Goal: Communication & Community: Answer question/provide support

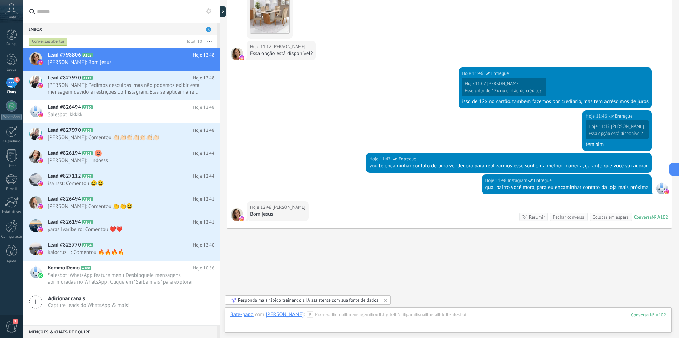
scroll to position [782, 0]
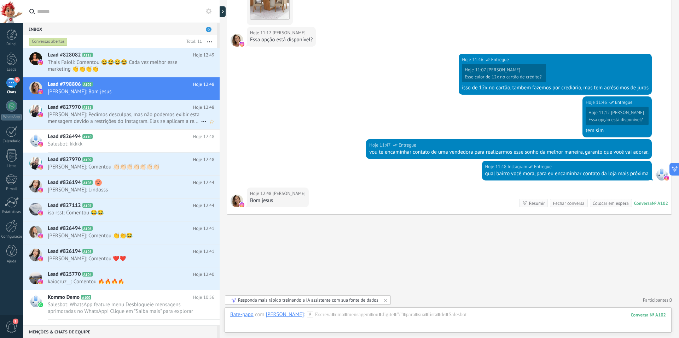
click at [164, 109] on h2 "Lead #827970 A111" at bounding box center [120, 107] width 145 height 7
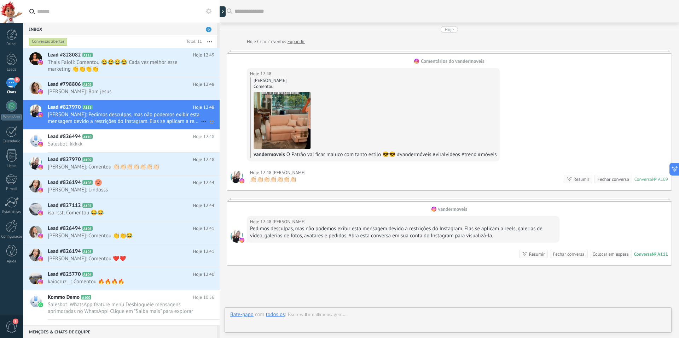
scroll to position [51, 0]
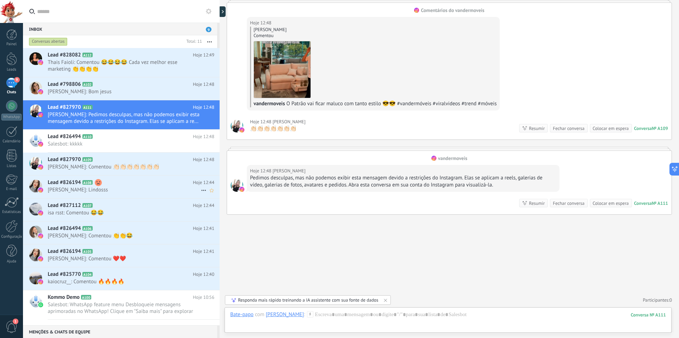
click at [118, 184] on h2 "Lead #826194 A108" at bounding box center [120, 182] width 145 height 7
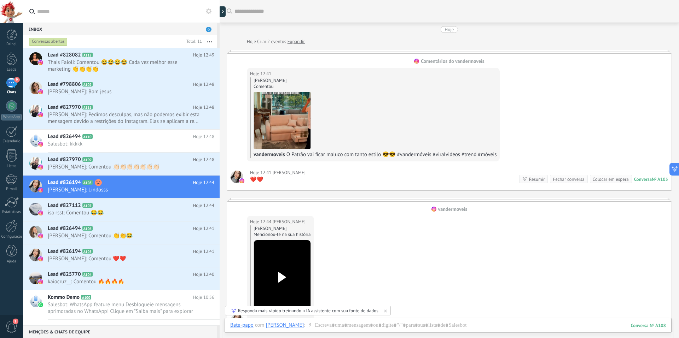
scroll to position [131, 0]
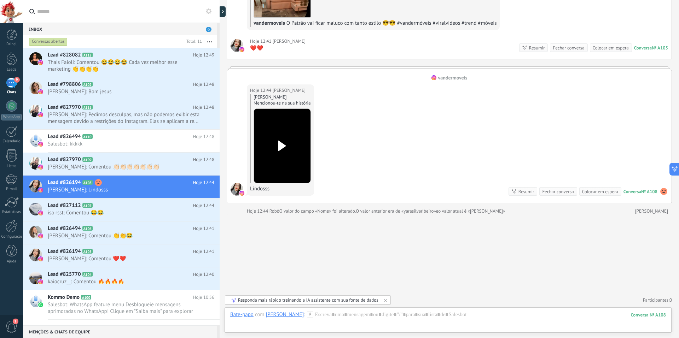
click at [661, 192] on use at bounding box center [663, 191] width 7 height 7
click at [468, 137] on div "Hoje 12:44 Yara Silva Ribeiro Yara Silva Ribeiro Mencionou-te na sua história L…" at bounding box center [449, 142] width 444 height 122
click at [340, 322] on div at bounding box center [447, 321] width 435 height 21
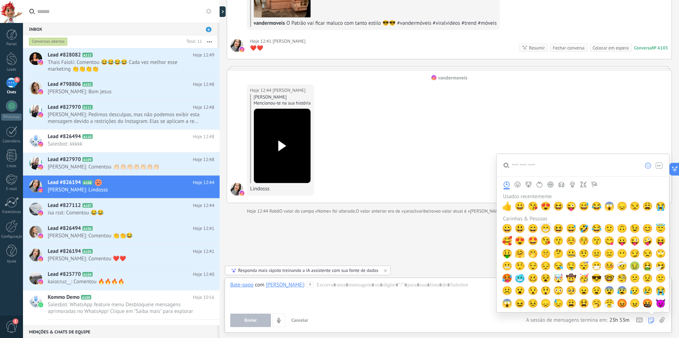
click at [545, 229] on span "😁" at bounding box center [545, 229] width 11 height 10
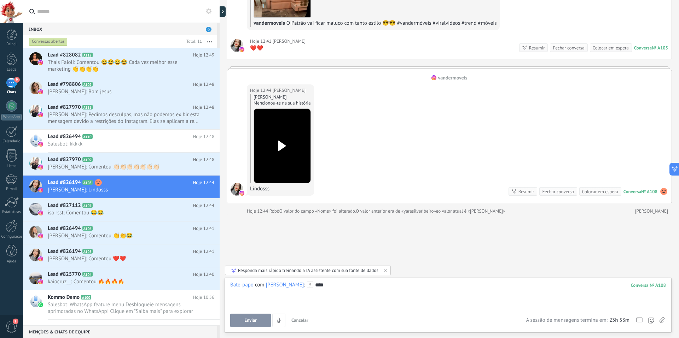
click at [347, 291] on div "** **" at bounding box center [447, 295] width 435 height 27
click at [254, 318] on span "Enviar" at bounding box center [250, 320] width 12 height 5
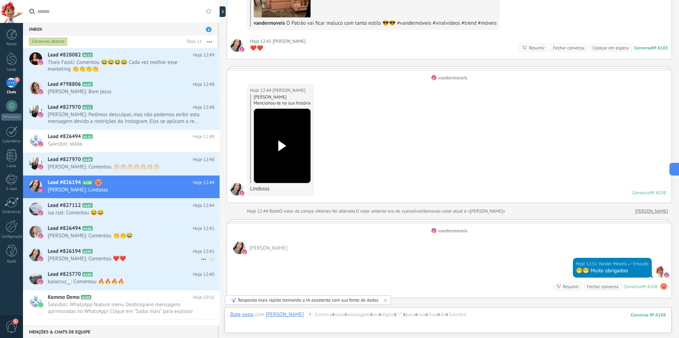
scroll to position [127, 0]
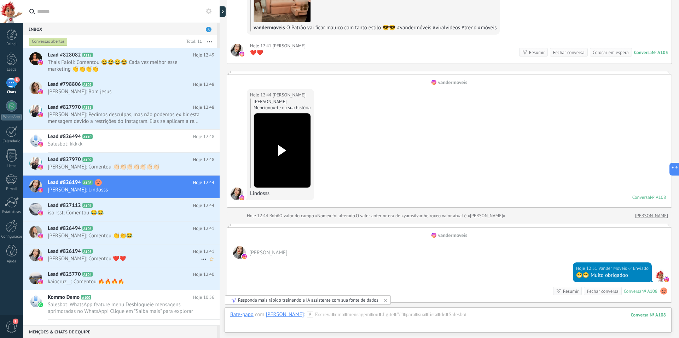
click at [153, 259] on span "Yara Silva Ribeiro: Comentou ❤️❤️" at bounding box center [124, 259] width 153 height 7
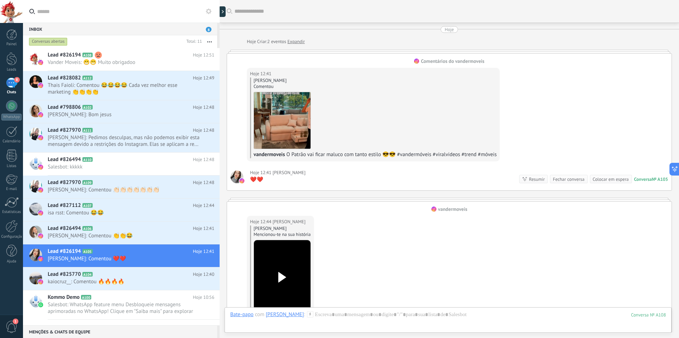
scroll to position [188, 0]
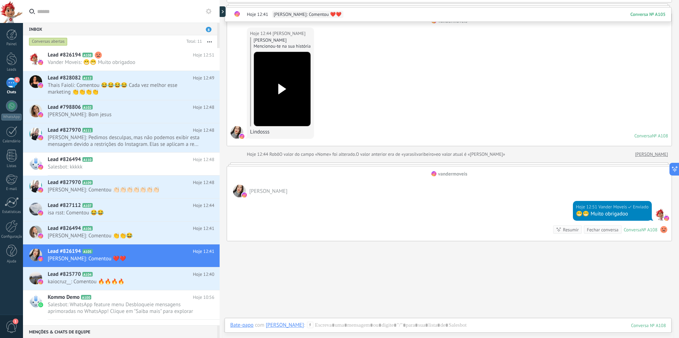
click at [298, 183] on div "Yara Silva Ribeiro" at bounding box center [449, 187] width 444 height 20
click at [447, 174] on div "vandermoveis" at bounding box center [452, 174] width 29 height 6
click at [661, 231] on use at bounding box center [663, 229] width 7 height 7
click at [645, 214] on span "Excluir sentimento" at bounding box center [632, 215] width 42 height 7
click at [245, 192] on span at bounding box center [244, 195] width 6 height 6
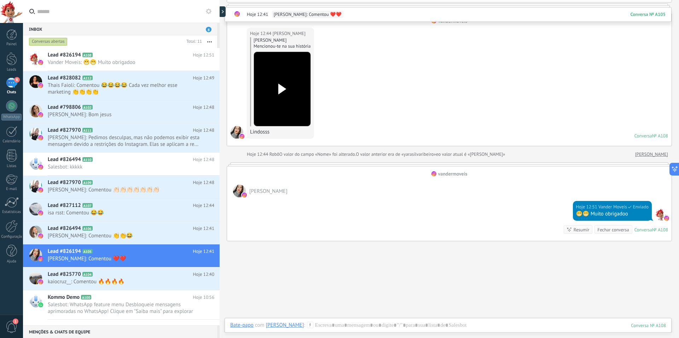
click at [259, 191] on span "Yara Silva Ribeiro" at bounding box center [268, 191] width 38 height 7
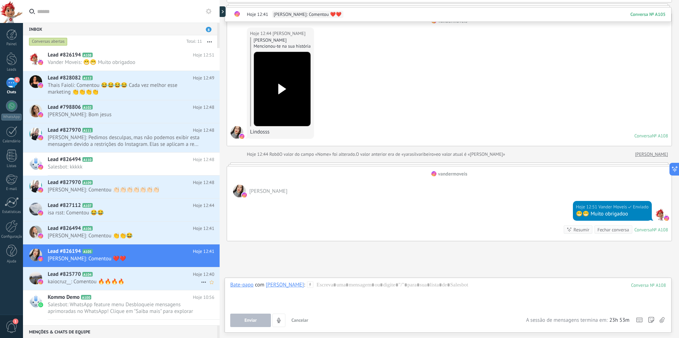
click at [95, 279] on span "kaiocruz__: Comentou 🔥🔥🔥🔥" at bounding box center [124, 281] width 153 height 7
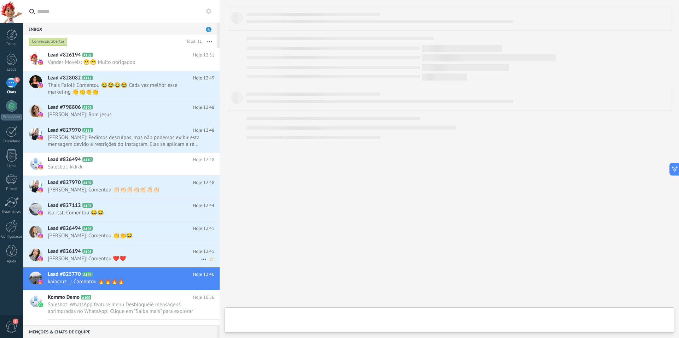
click at [154, 254] on h2 "Lead #826194 A105" at bounding box center [120, 251] width 145 height 7
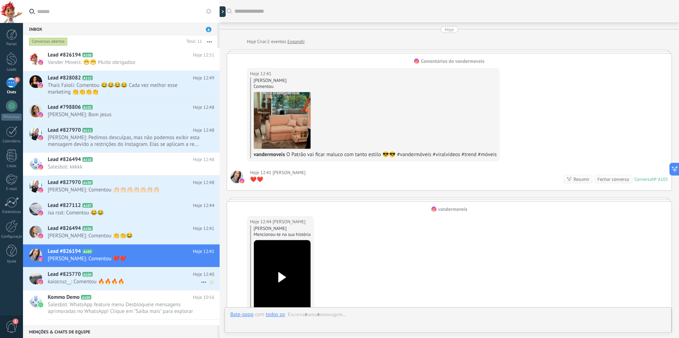
click at [162, 274] on h2 "Lead #825770 A104" at bounding box center [120, 274] width 145 height 7
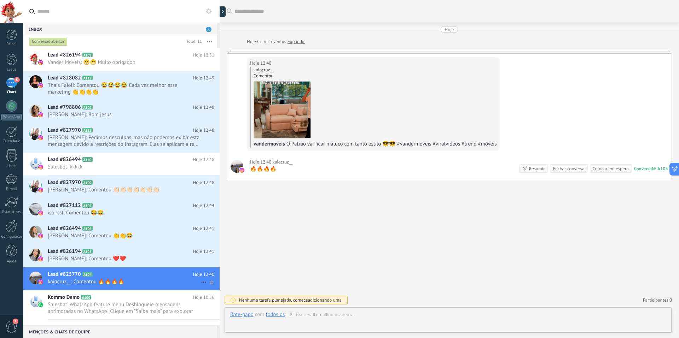
click at [201, 283] on use at bounding box center [203, 282] width 5 height 1
click at [174, 283] on div at bounding box center [339, 169] width 679 height 338
click at [133, 60] on span "Vander Moveis: 😁😁 Muito obrigadoo" at bounding box center [124, 62] width 153 height 7
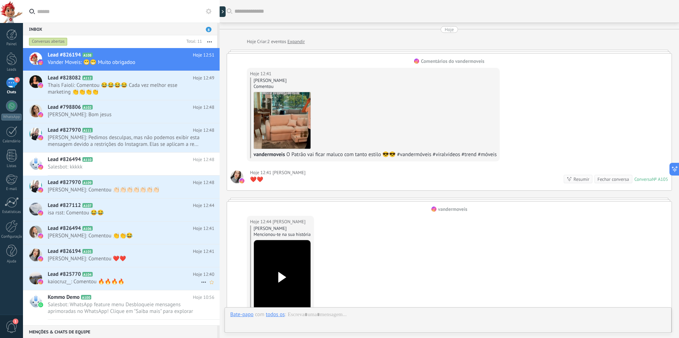
scroll to position [215, 0]
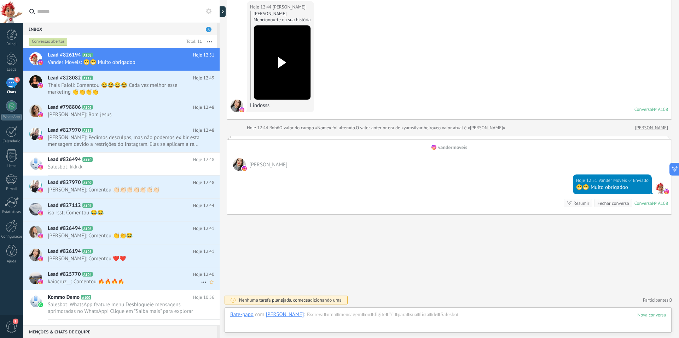
click at [125, 283] on span "kaiocruz__: Comentou 🔥🔥🔥🔥" at bounding box center [124, 281] width 153 height 7
